Goal: Use online tool/utility: Utilize a website feature to perform a specific function

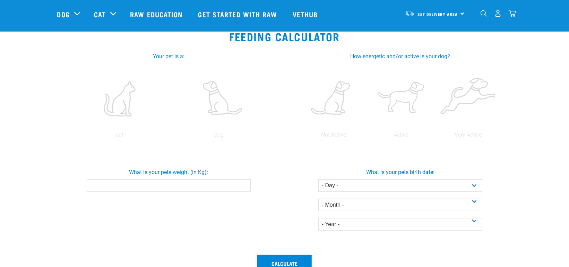
scroll to position [104, 0]
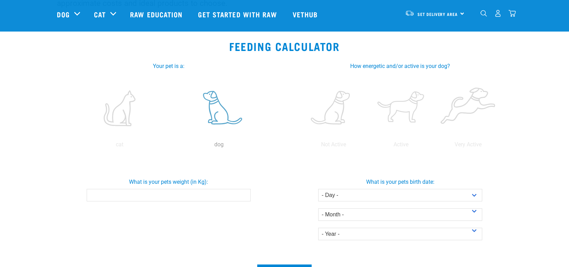
click at [220, 118] on label at bounding box center [219, 108] width 97 height 59
click at [170, 146] on input "radio" at bounding box center [170, 146] width 0 height 0
click at [174, 196] on input "What is your pets weight (in Kg):" at bounding box center [169, 195] width 164 height 12
click at [243, 193] on input "0.1" at bounding box center [169, 195] width 164 height 12
click at [243, 193] on input "0.2" at bounding box center [169, 195] width 164 height 12
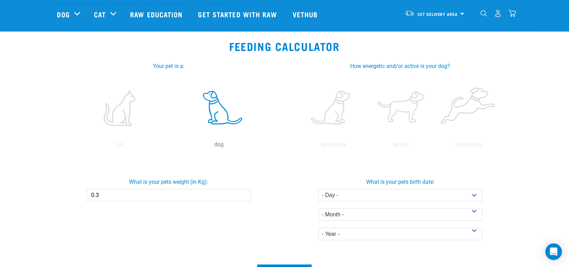
click at [243, 193] on input "0.3" at bounding box center [169, 195] width 164 height 12
click at [243, 193] on input "0.4" at bounding box center [169, 195] width 164 height 12
click at [243, 193] on input "0.5" at bounding box center [169, 195] width 164 height 12
click at [243, 193] on input "0.6" at bounding box center [169, 195] width 164 height 12
click at [243, 193] on input "0.7" at bounding box center [169, 195] width 164 height 12
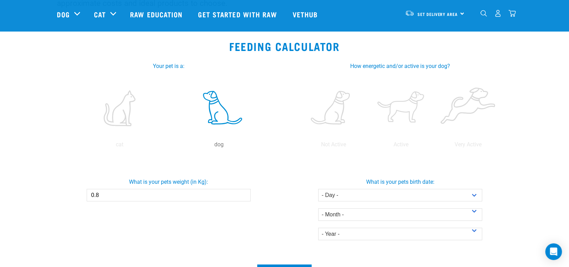
click at [243, 193] on input "0.8" at bounding box center [169, 195] width 164 height 12
click at [243, 193] on input "0.9" at bounding box center [169, 195] width 164 height 12
click at [243, 193] on input "1" at bounding box center [169, 195] width 164 height 12
click at [243, 193] on input "1.1" at bounding box center [169, 195] width 164 height 12
click at [243, 193] on input "1.2" at bounding box center [169, 195] width 164 height 12
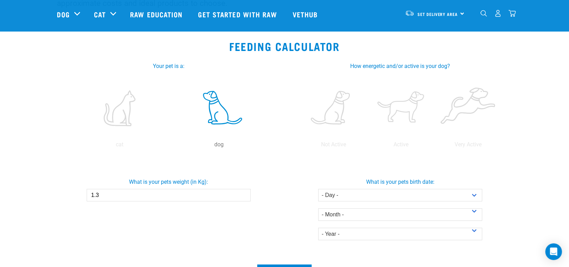
click at [243, 193] on input "1.3" at bounding box center [169, 195] width 164 height 12
click at [243, 193] on input "1.4" at bounding box center [169, 195] width 164 height 12
click at [243, 193] on input "1.5" at bounding box center [169, 195] width 164 height 12
drag, startPoint x: 109, startPoint y: 196, endPoint x: 84, endPoint y: 194, distance: 25.7
click at [84, 194] on div "What is your pets weight (in Kg): 1.5" at bounding box center [169, 186] width 234 height 29
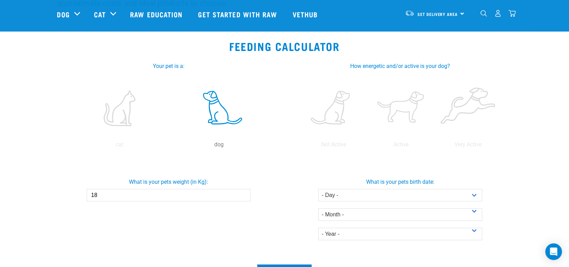
type input "18"
click at [194, 219] on div "What is your pets weight (in Kg): 18" at bounding box center [169, 208] width 232 height 103
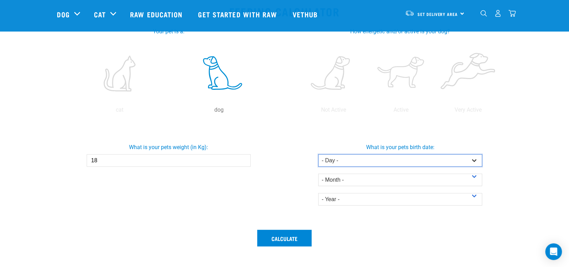
click at [477, 163] on select "- Day - 1 2 3 4 5 6 7 8 9 10 11 12 13 14 15 16 17 18 19 20 21 22 23 24 25 26 27" at bounding box center [400, 160] width 164 height 12
select select "27"
click at [318, 154] on select "- Day - 1 2 3 4 5 6 7 8 9 10 11 12 13 14 15 16 17 18 19 20 21 22 23 24 25 26 27" at bounding box center [400, 160] width 164 height 12
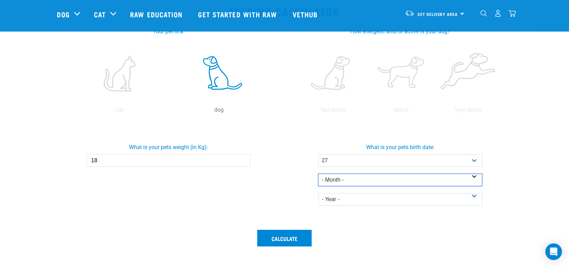
click at [353, 176] on select "- Month - January February March April May June July August September October N…" at bounding box center [400, 180] width 164 height 12
select select "May"
click at [318, 174] on select "- Month - January February March April May June July August September October N…" at bounding box center [400, 180] width 164 height 12
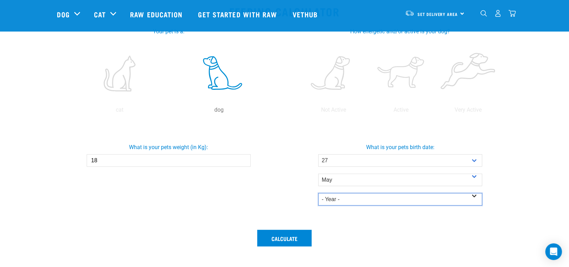
click at [358, 200] on select "- Year - 2025 2024 2023 2022 2021 2020 2019 2018 2017 2016 2015 2014" at bounding box center [400, 199] width 164 height 12
select select "2023"
click at [318, 193] on select "- Year - 2025 2024 2023 2022 2021 2020 2019 2018 2017 2016 2015 2014" at bounding box center [400, 199] width 164 height 12
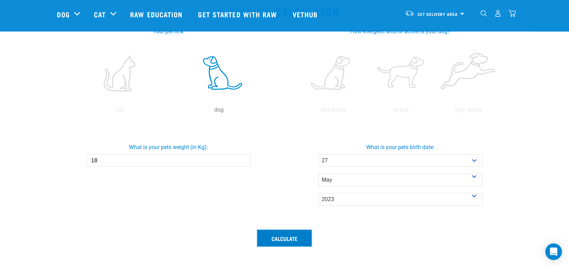
click at [289, 241] on button "Calculate" at bounding box center [284, 238] width 54 height 17
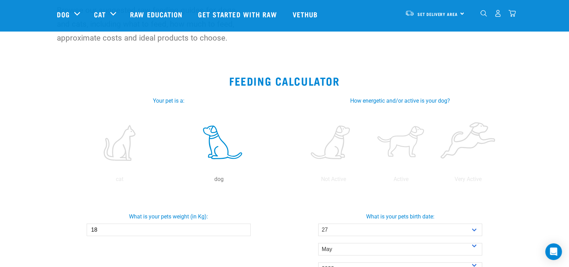
scroll to position [69, 0]
click at [397, 156] on label at bounding box center [401, 142] width 64 height 59
click at [367, 181] on input "radio" at bounding box center [367, 181] width 0 height 0
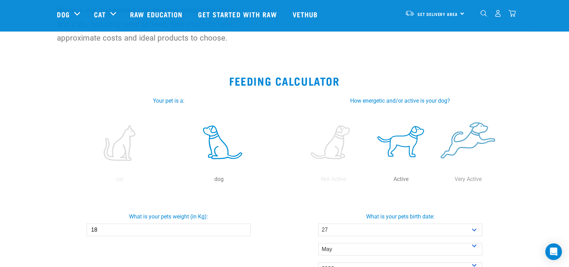
click at [474, 160] on label at bounding box center [468, 142] width 64 height 59
click at [435, 181] on input "radio" at bounding box center [435, 181] width 0 height 0
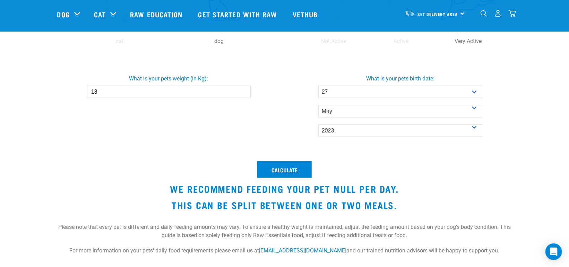
scroll to position [208, 0]
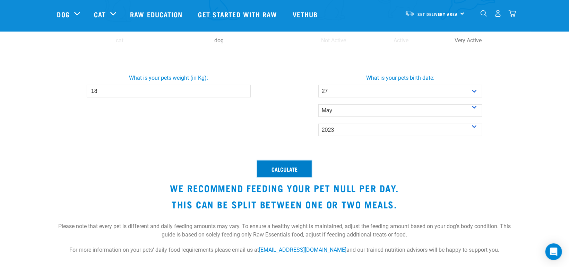
click at [294, 166] on button "Calculate" at bounding box center [284, 169] width 54 height 17
click at [181, 90] on input "18" at bounding box center [169, 91] width 164 height 12
click at [243, 90] on input "18.1" at bounding box center [169, 91] width 164 height 12
click at [244, 90] on input "18.2" at bounding box center [169, 91] width 164 height 12
click at [243, 90] on input "18.3" at bounding box center [169, 91] width 164 height 12
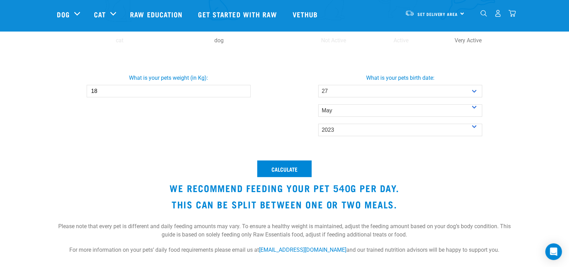
type input "1"
type input "21"
click at [475, 92] on select "- Day - 1 2 3 4 5 6 7 8 9 10 11 12 13 14 15 16 17 18 19 20 21 22 23 24 25 26 27" at bounding box center [400, 91] width 164 height 12
select select "5"
click at [318, 85] on select "- Day - 1 2 3 4 5 6 7 8 9 10 11 12 13 14 15 16 17 18 19 20 21 22 23 24 25 26 27" at bounding box center [400, 91] width 164 height 12
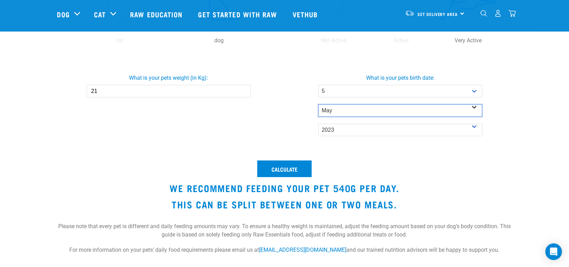
click at [355, 110] on select "- Month - January February March April May June July August September October N…" at bounding box center [400, 110] width 164 height 12
select select "March"
click at [318, 104] on select "- Month - January February March April May June July August September October N…" at bounding box center [400, 110] width 164 height 12
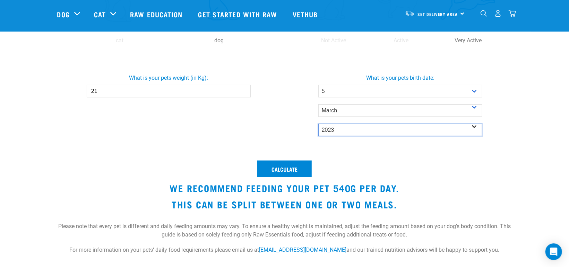
click at [349, 129] on select "- Year - 2025 2024 2023 2022 2021 2020 2019 2018 2017 2016 2015 2014" at bounding box center [400, 130] width 164 height 12
select select "2017"
click at [318, 124] on select "- Year - 2025 2024 2023 2022 2021 2020 2019 2018 2017 2016 2015 2014" at bounding box center [400, 130] width 164 height 12
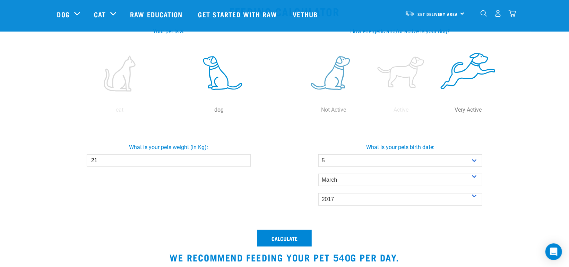
click at [342, 95] on label at bounding box center [334, 73] width 64 height 59
click at [300, 112] on input "radio" at bounding box center [300, 112] width 0 height 0
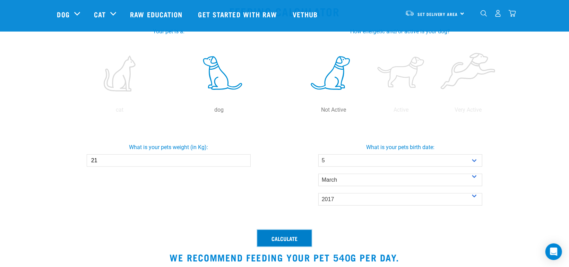
click at [289, 235] on button "Calculate" at bounding box center [284, 238] width 54 height 17
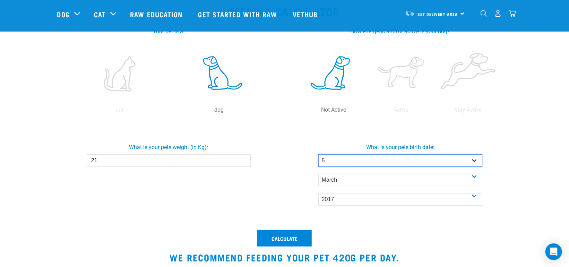
click at [475, 162] on select "- Day - 1 2 3 4 5 6 7 8 9 10 11 12 13 14 15 16 17 18 19 20 21 22 23 24 25 26 27" at bounding box center [400, 160] width 164 height 12
select select "10"
click at [318, 154] on select "- Day - 1 2 3 4 5 6 7 8 9 10 11 12 13 14 15 16 17 18 19 20 21 22 23 24 25 26 27" at bounding box center [400, 160] width 164 height 12
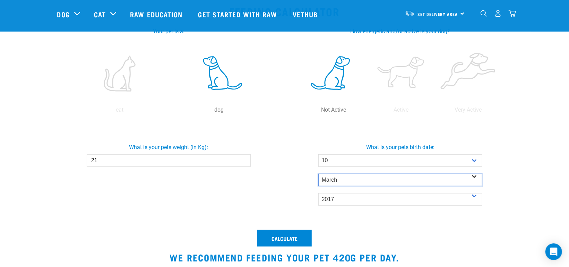
click at [368, 179] on select "- Month - January February March April May June July August September October N…" at bounding box center [400, 180] width 164 height 12
select select "October"
click at [318, 174] on select "- Month - January February March April May June July August September October N…" at bounding box center [400, 180] width 164 height 12
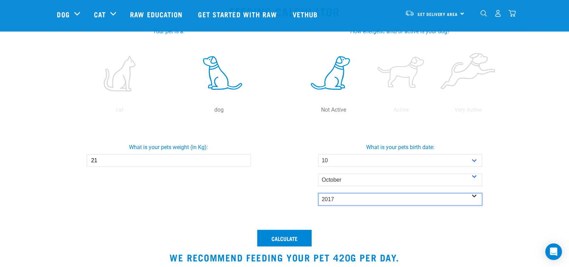
click at [476, 196] on select "- Year - 2025 2024 2023 2022 2021 2020 2019 2018 2017 2016 2015 2014" at bounding box center [400, 199] width 164 height 12
select select "2019"
click at [318, 193] on select "- Year - 2025 2024 2023 2022 2021 2020 2019 2018 2017 2016 2015 2014" at bounding box center [400, 199] width 164 height 12
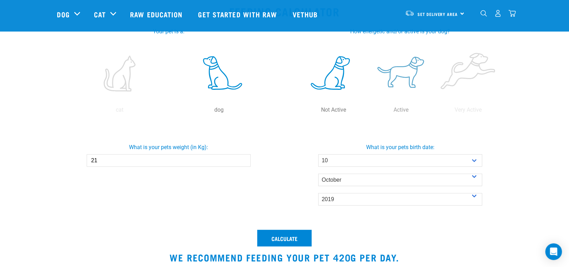
click at [400, 92] on label at bounding box center [401, 73] width 64 height 59
click at [367, 112] on input "radio" at bounding box center [367, 112] width 0 height 0
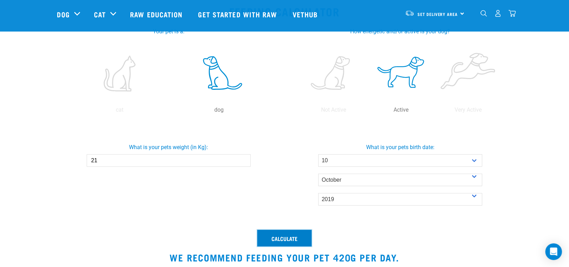
click at [276, 237] on button "Calculate" at bounding box center [284, 238] width 54 height 17
